Goal: Task Accomplishment & Management: Use online tool/utility

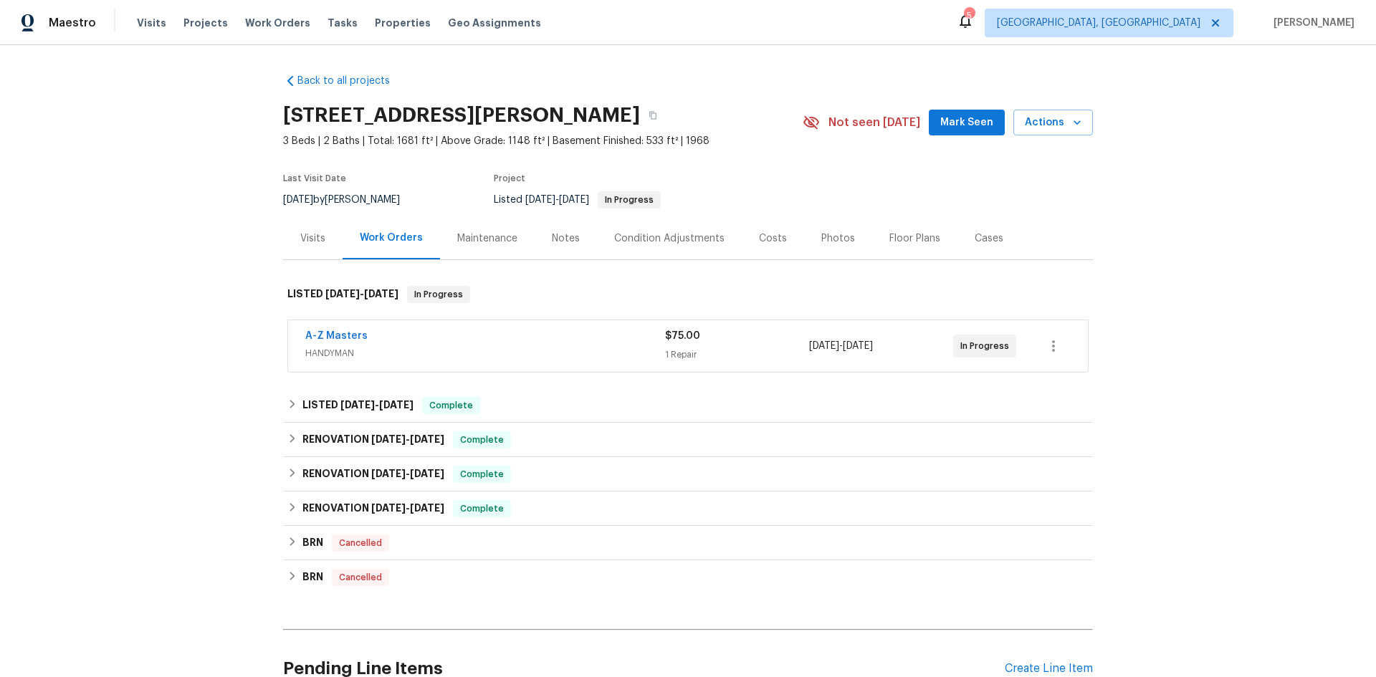
click at [320, 242] on div "Visits" at bounding box center [312, 239] width 25 height 14
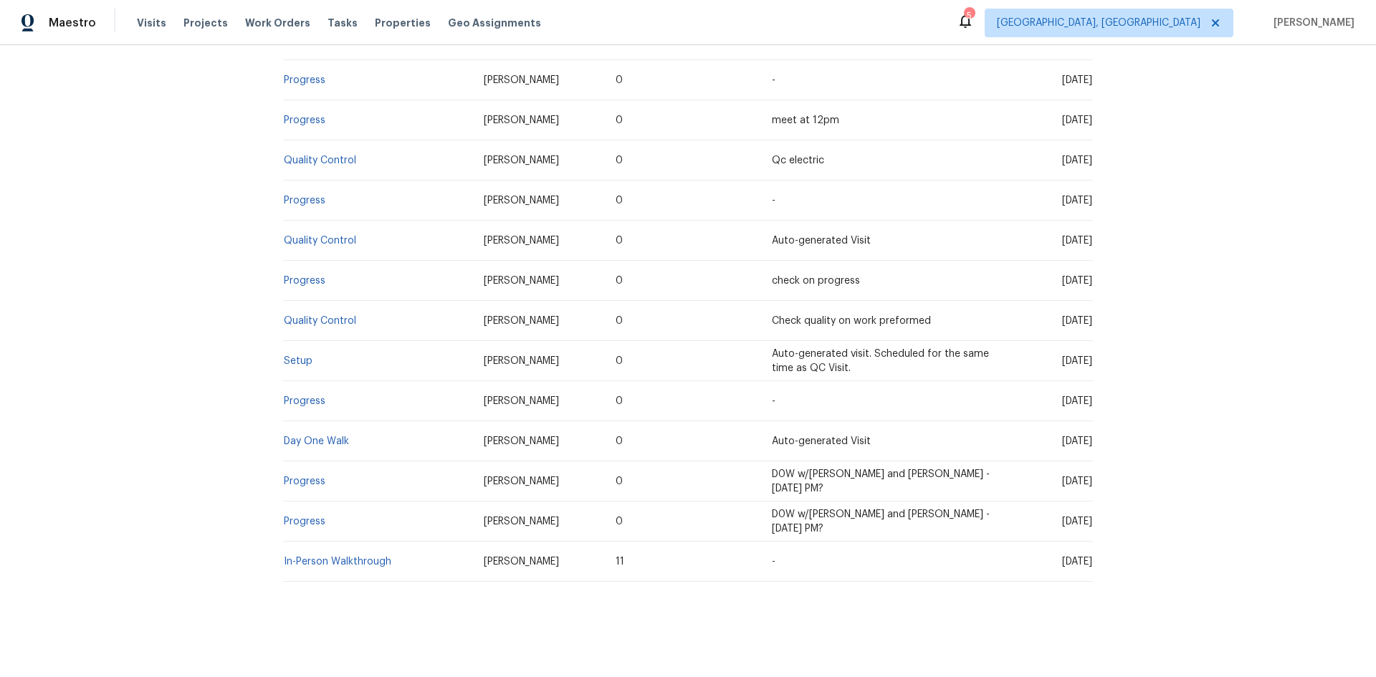
scroll to position [821, 0]
click at [300, 354] on link "Setup" at bounding box center [298, 359] width 29 height 10
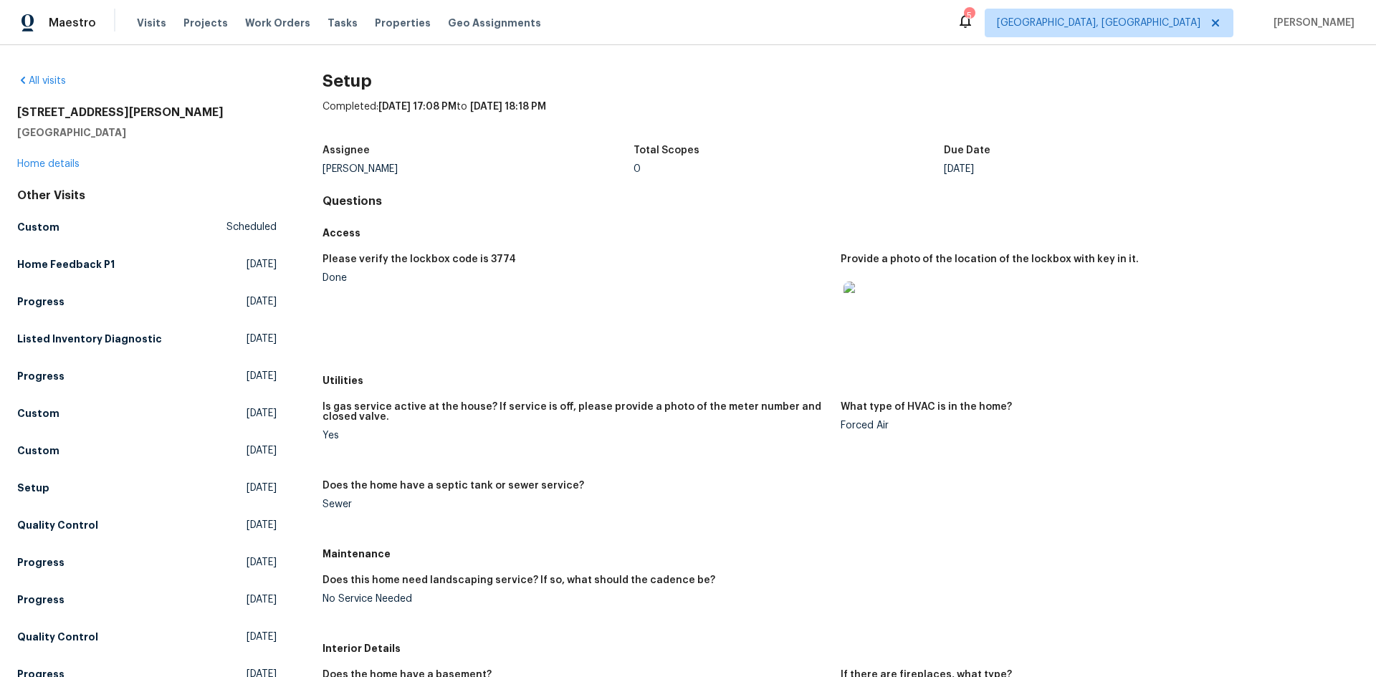
click at [862, 308] on img at bounding box center [867, 305] width 46 height 46
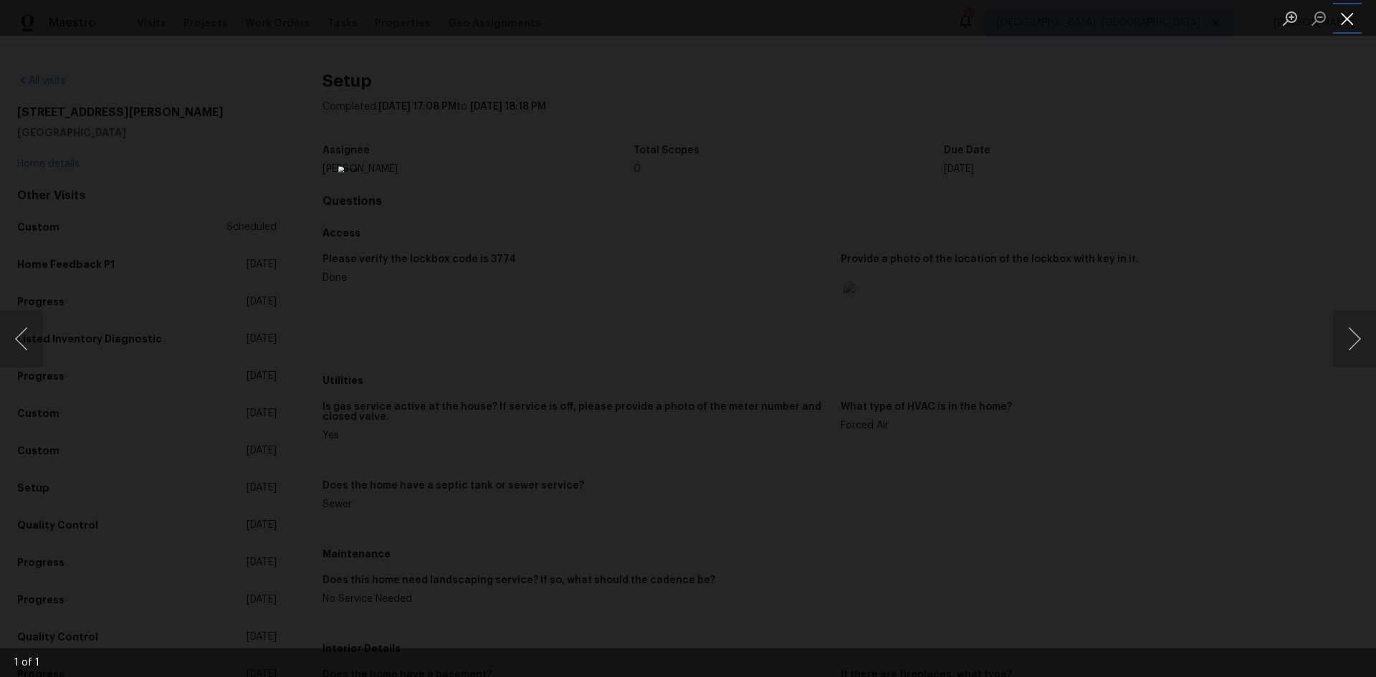
click at [1354, 25] on button "Close lightbox" at bounding box center [1347, 18] width 29 height 25
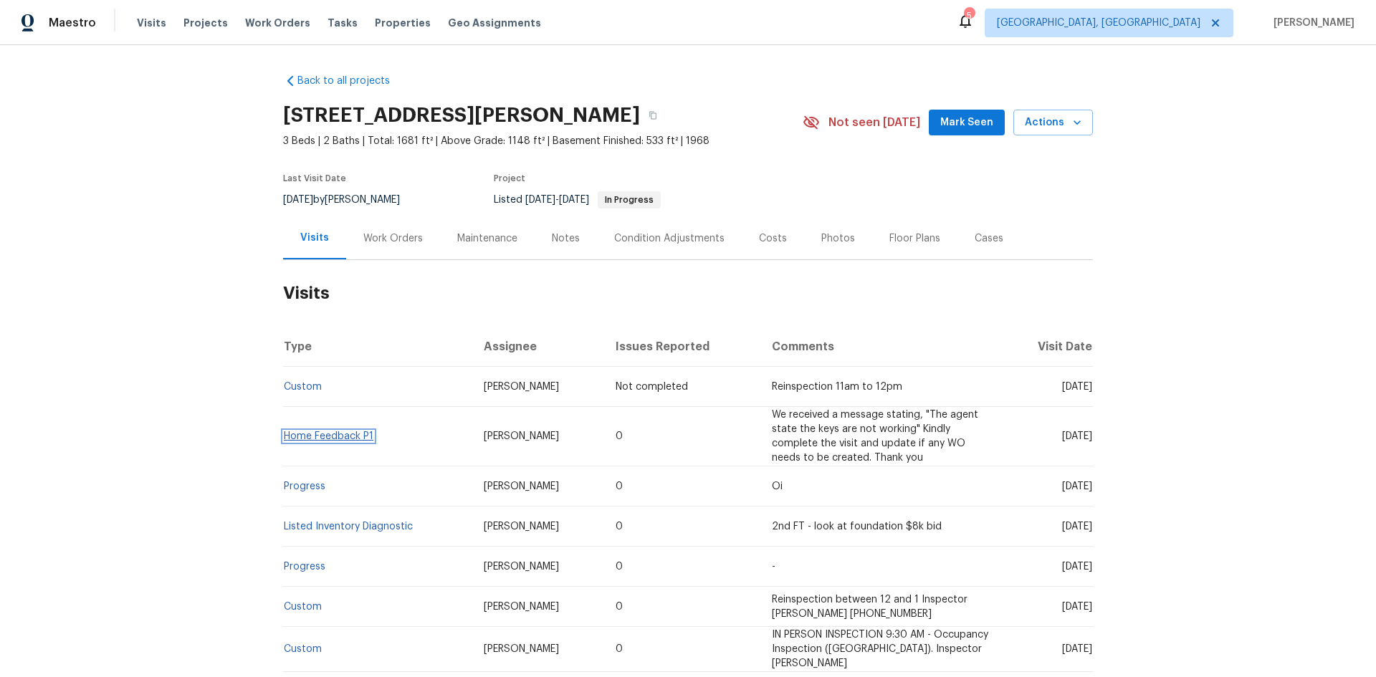
click at [316, 434] on link "Home Feedback P1" at bounding box center [329, 437] width 90 height 10
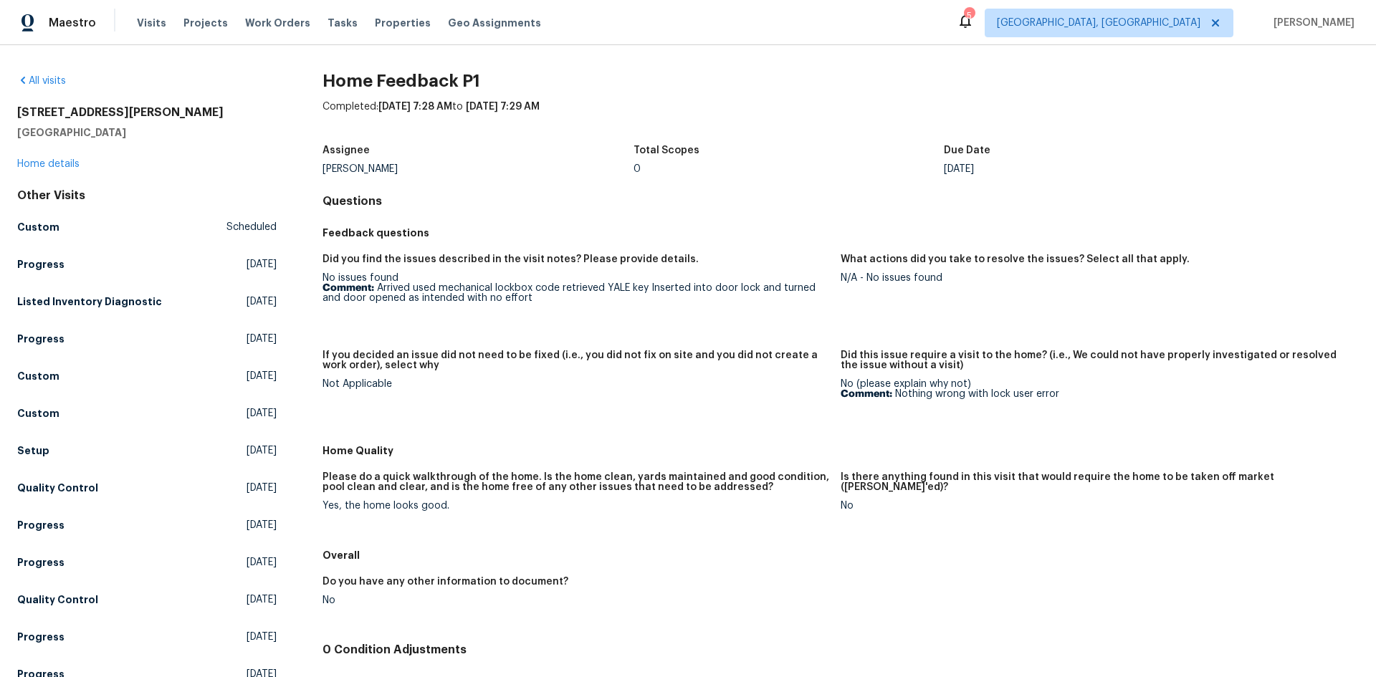
click at [560, 427] on figure "If you decided an issue did not need to be fixed (i.e., you did not fix on site…" at bounding box center [582, 390] width 518 height 79
click at [819, 404] on figure "If you decided an issue did not need to be fixed (i.e., you did not fix on site…" at bounding box center [582, 390] width 518 height 79
click at [895, 200] on h4 "Questions" at bounding box center [841, 201] width 1037 height 14
